Goal: Information Seeking & Learning: Learn about a topic

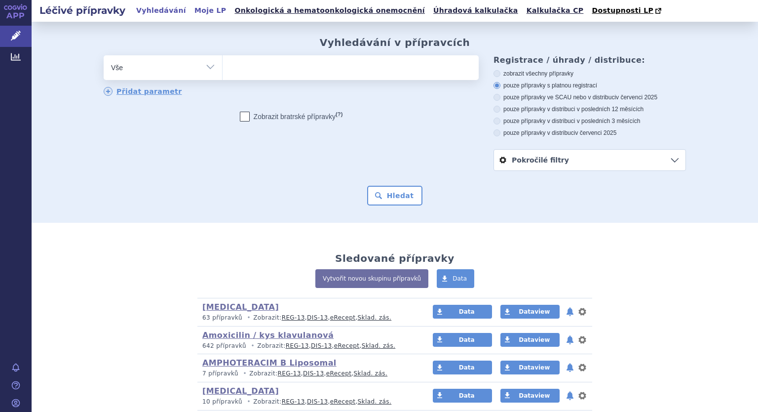
click at [192, 12] on link "Moje LP" at bounding box center [211, 10] width 38 height 13
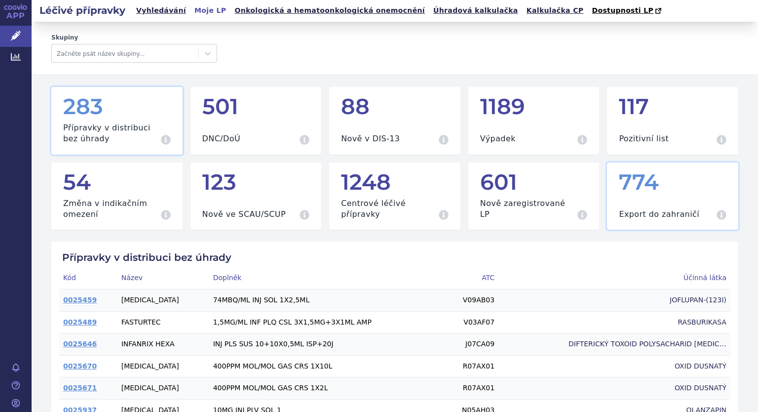
click at [640, 208] on div "Export do zahraničí Přípravky za červenec 2025" at bounding box center [673, 209] width 108 height 22
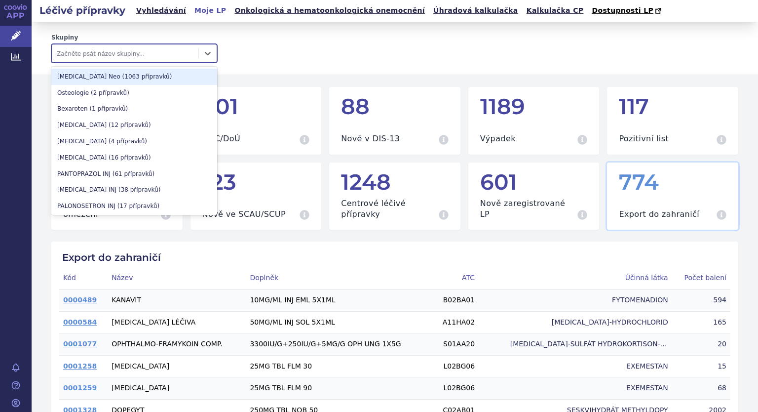
click at [131, 53] on div at bounding box center [125, 53] width 137 height 12
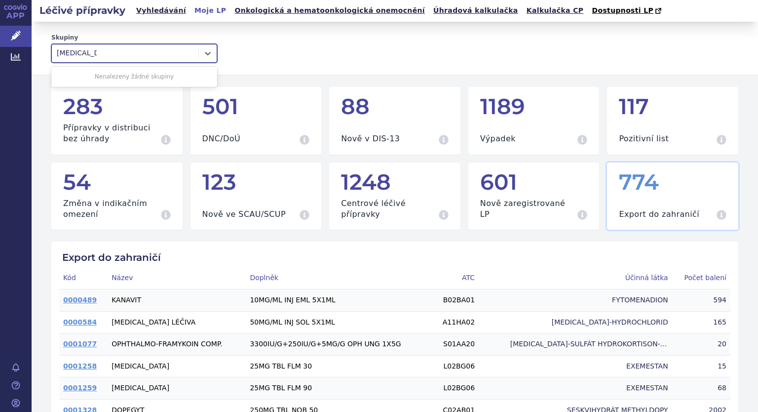
type input "dabigatran"
click at [207, 51] on icon at bounding box center [208, 53] width 10 height 10
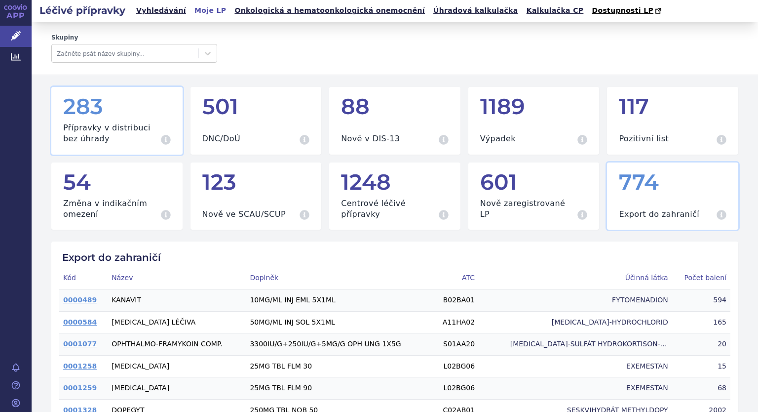
click at [104, 132] on h3 "Přípravky v distribuci bez úhrady" at bounding box center [111, 133] width 96 height 22
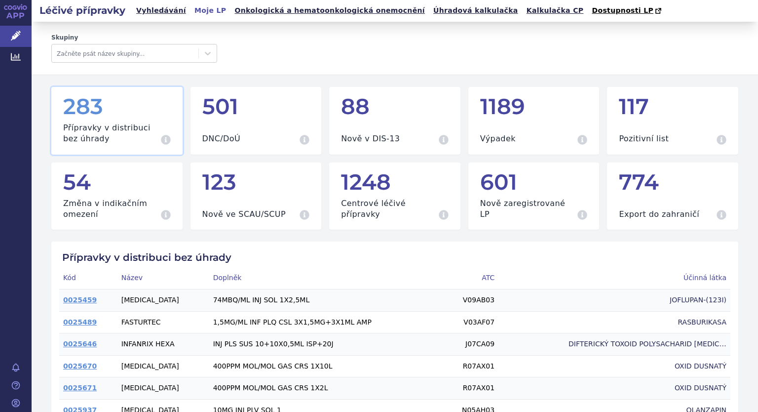
click at [192, 8] on link "Moje LP" at bounding box center [211, 10] width 38 height 13
click at [12, 37] on icon at bounding box center [16, 36] width 10 height 10
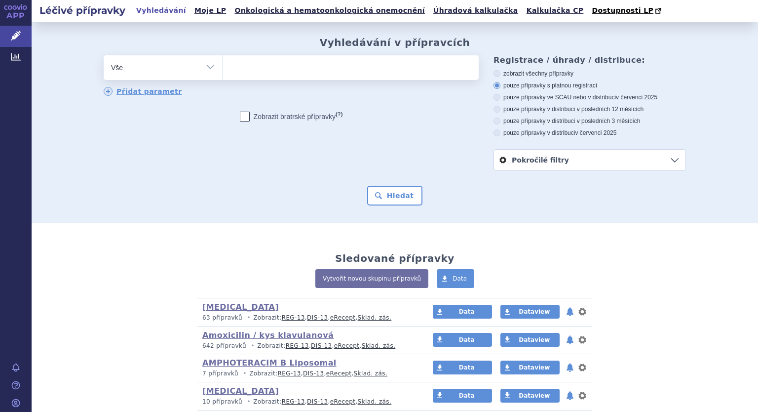
click at [204, 66] on select "Vše Přípravek/SUKL kód MAH VPOIS ATC/Aktivní látka Léková forma Síla" at bounding box center [163, 66] width 118 height 22
select select "filter-atc-group"
click at [104, 56] on select "Vše Přípravek/SUKL kód MAH VPOIS ATC/Aktivní látka Léková forma Síla" at bounding box center [163, 66] width 118 height 22
click at [244, 75] on ul at bounding box center [351, 65] width 256 height 21
click at [223, 75] on select at bounding box center [222, 67] width 0 height 25
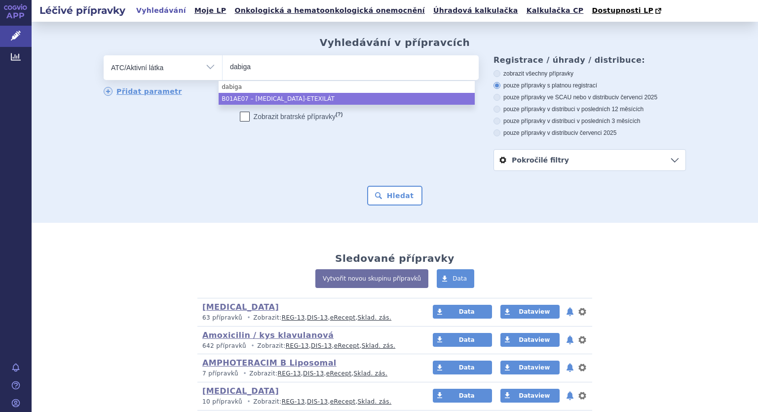
type input "dabiga"
select select "B01AE07"
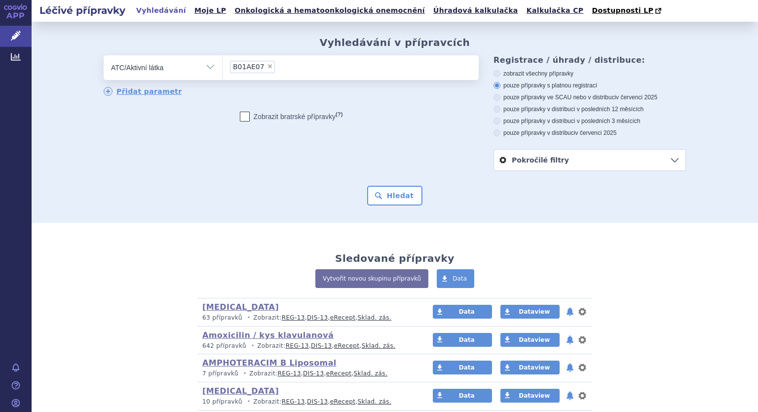
click at [280, 120] on label "Zobrazit bratrské přípravky (?)" at bounding box center [291, 117] width 103 height 10
click at [248, 120] on input "Zobrazit bratrské přípravky (?)" at bounding box center [245, 119] width 6 height 6
checkbox input "true"
click at [399, 193] on button "Hledat" at bounding box center [395, 196] width 56 height 20
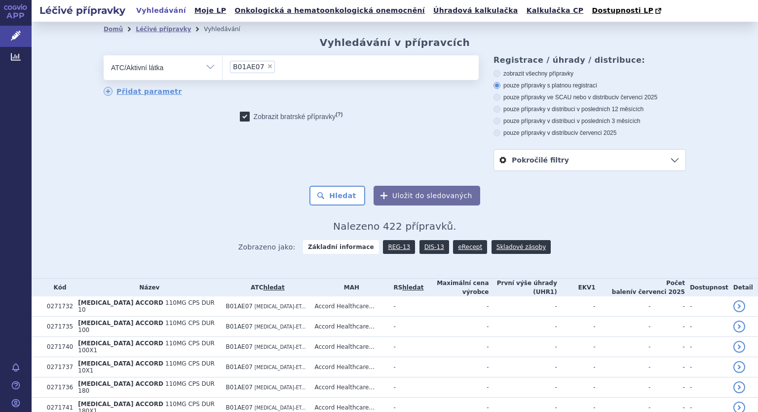
scroll to position [148, 0]
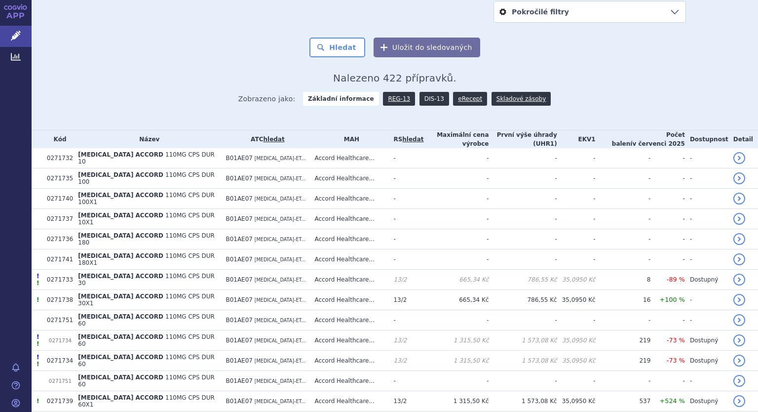
click at [427, 101] on link "DIS-13" at bounding box center [435, 99] width 30 height 14
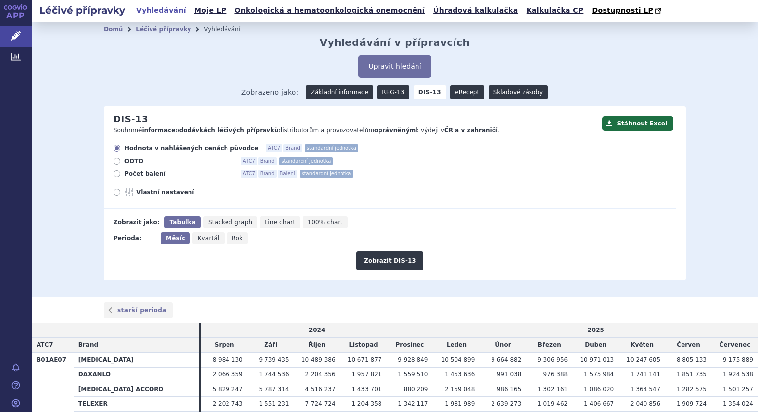
click at [116, 176] on icon at bounding box center [117, 173] width 7 height 7
click at [116, 176] on input "Počet balení ATC7 Brand Balení standardní jednotka" at bounding box center [118, 175] width 6 height 6
radio input "true"
click at [232, 238] on span "Rok" at bounding box center [237, 237] width 11 height 7
click at [227, 238] on input "Rok" at bounding box center [230, 235] width 6 height 6
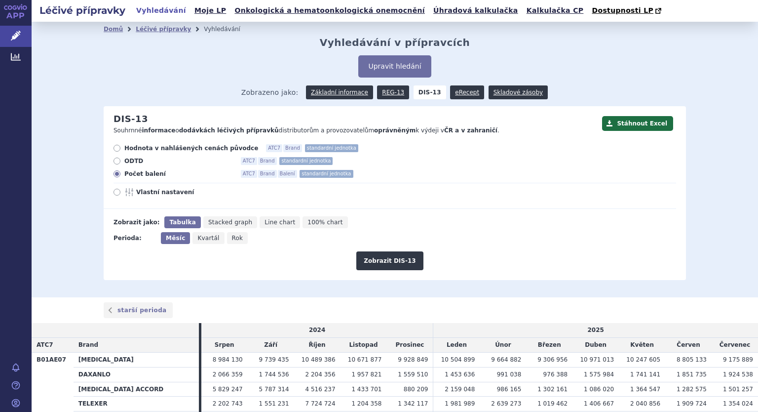
radio input "true"
click at [171, 196] on span "Vlastní nastavení" at bounding box center [190, 192] width 109 height 8
click at [121, 196] on input "Vlastní nastavení" at bounding box center [118, 193] width 6 height 6
radio input "true"
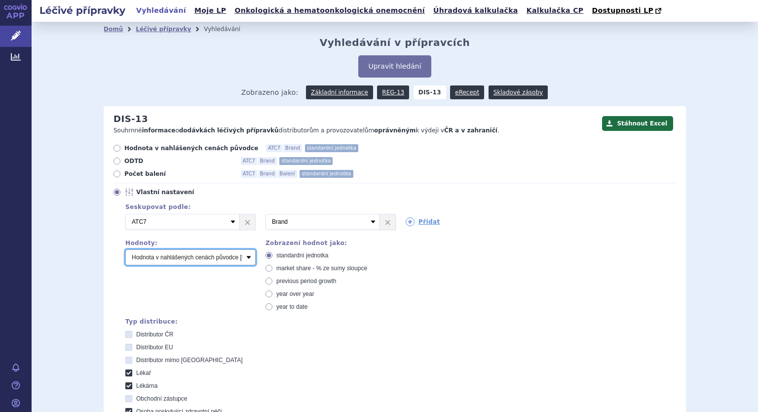
click at [181, 259] on select "Počet balení Hodnota v nahlášených cenách původce [DIS-13] Hodnota v maximálníc…" at bounding box center [190, 257] width 130 height 16
select select "packages"
click at [125, 250] on select "Počet balení Hodnota v nahlášených cenách původce [DIS-13] Hodnota v maximálníc…" at bounding box center [190, 257] width 130 height 16
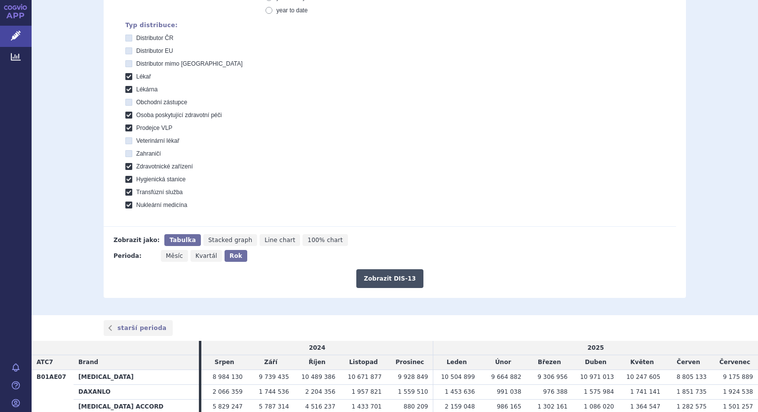
click at [399, 271] on button "Zobrazit DIS-13" at bounding box center [389, 278] width 67 height 19
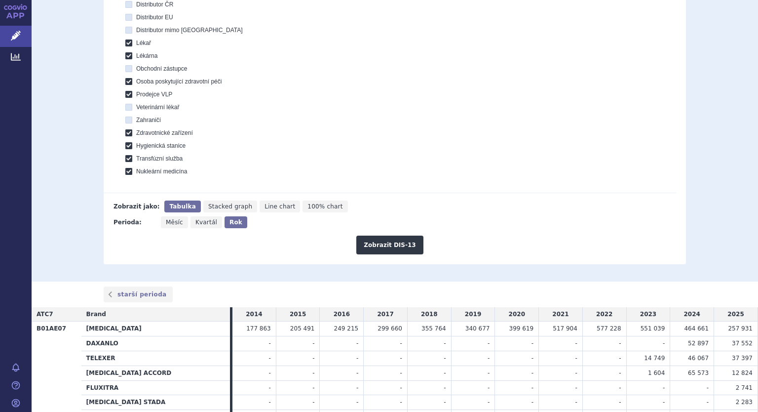
scroll to position [411, 0]
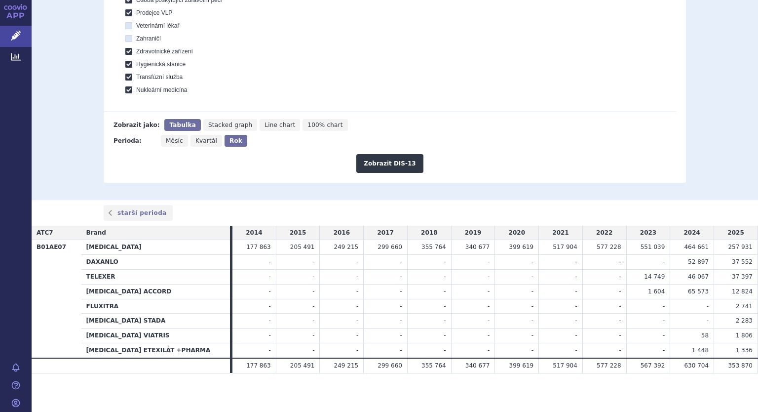
click at [695, 288] on span "65 573" at bounding box center [698, 291] width 21 height 7
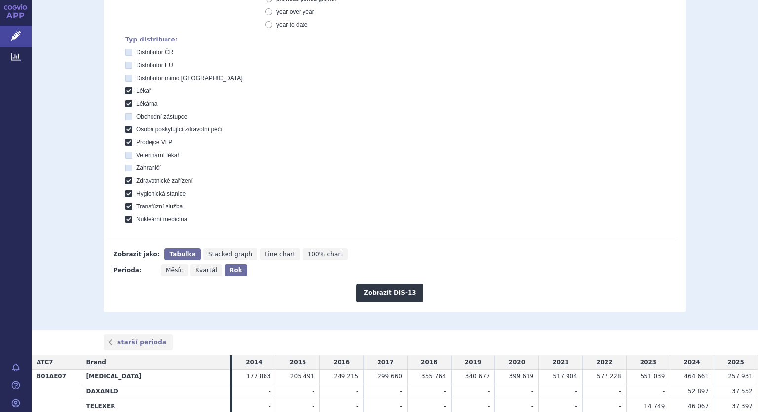
scroll to position [263, 0]
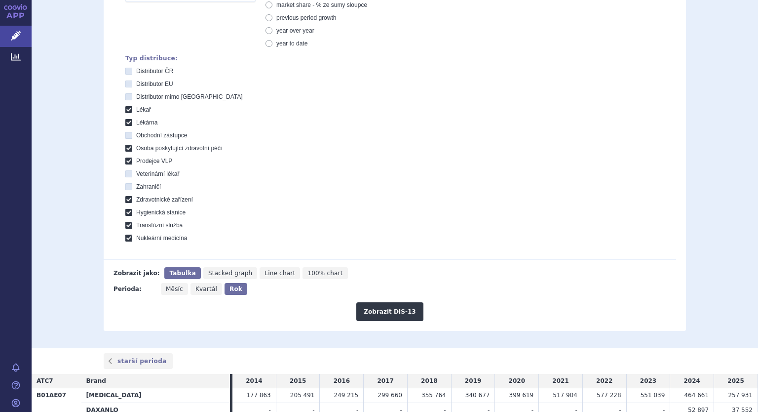
click at [227, 270] on span "Stacked graph" at bounding box center [230, 273] width 44 height 7
click at [210, 270] on input "Stacked graph" at bounding box center [206, 270] width 6 height 6
radio input "true"
click at [362, 307] on button "Zobrazit DIS-13" at bounding box center [389, 311] width 67 height 19
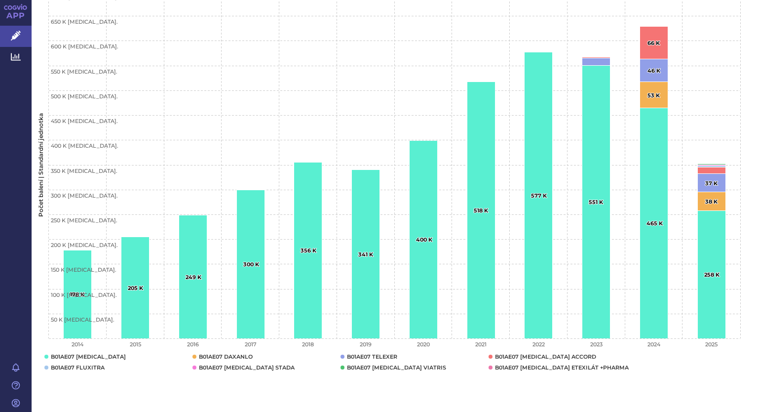
scroll to position [689, 0]
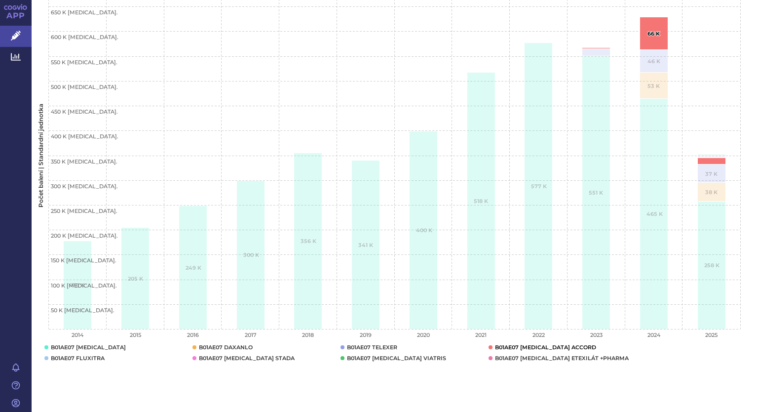
click at [519, 347] on button "Show B01AE07 DABIGATRAN ETEXILATE ACCORD" at bounding box center [555, 347] width 121 height 8
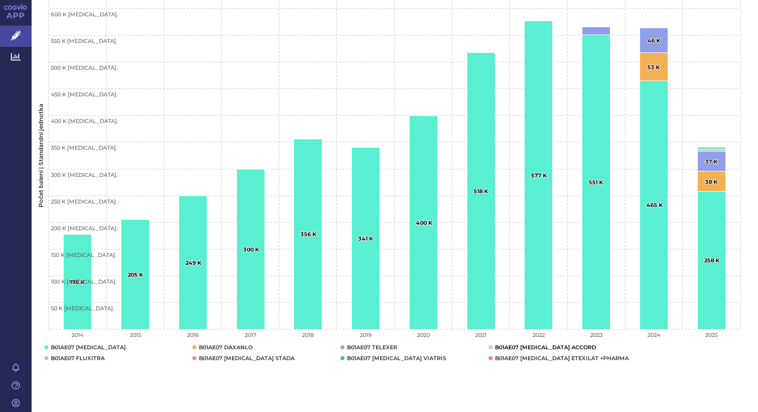
click at [501, 348] on button "Show B01AE07 DABIGATRAN ETEXILATE ACCORD" at bounding box center [555, 347] width 121 height 8
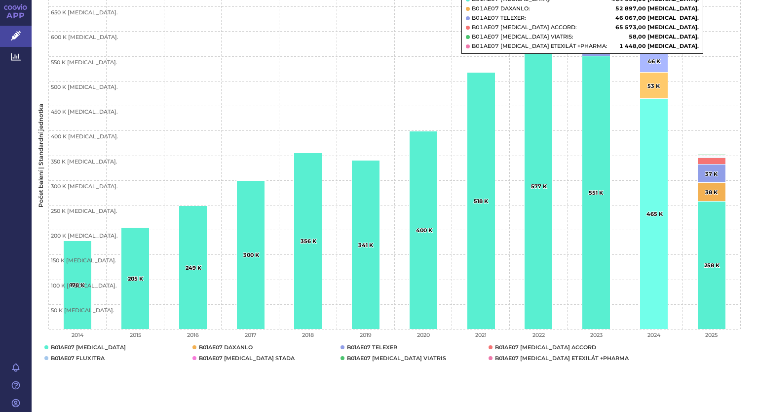
click at [656, 27] on rect "2024, 65,573.00. B01AE07 DABIGATRAN ETEXILATE ACCORD." at bounding box center [654, 33] width 28 height 33
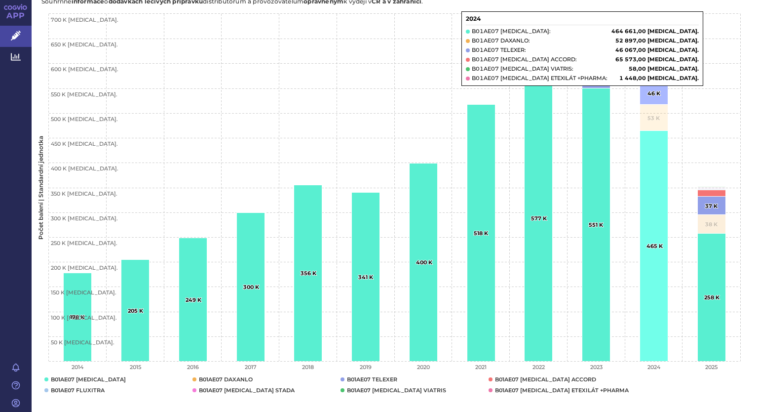
scroll to position [640, 0]
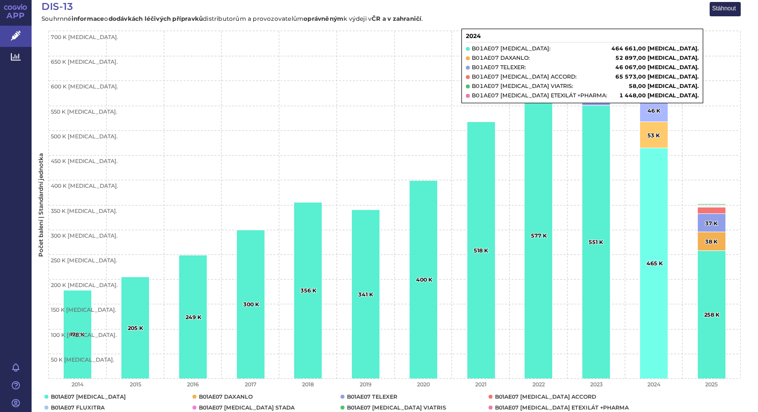
click at [651, 82] on text "66 K ​ 66 K" at bounding box center [654, 82] width 13 height 7
